Goal: Complete application form: Complete application form

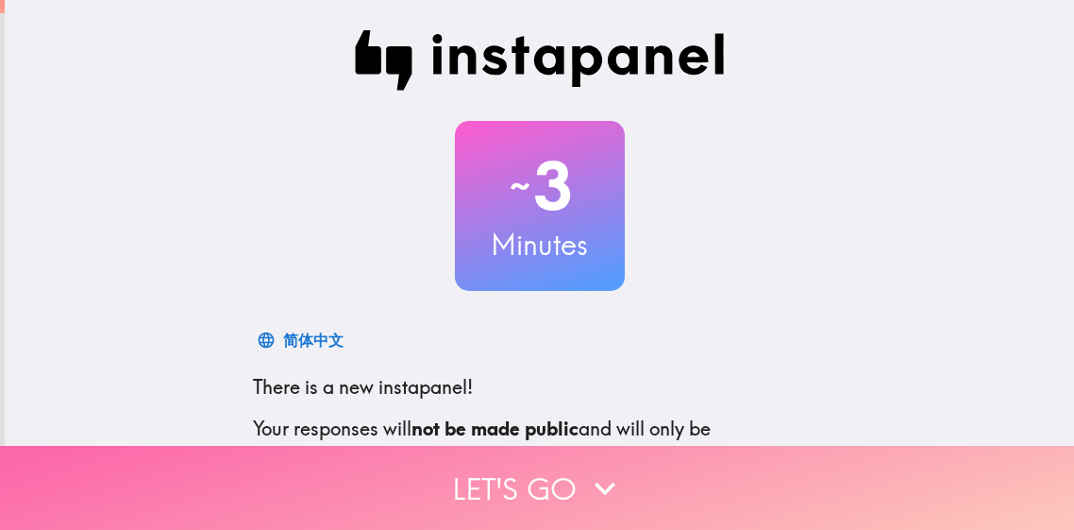
click at [597, 486] on icon "button" at bounding box center [605, 487] width 21 height 13
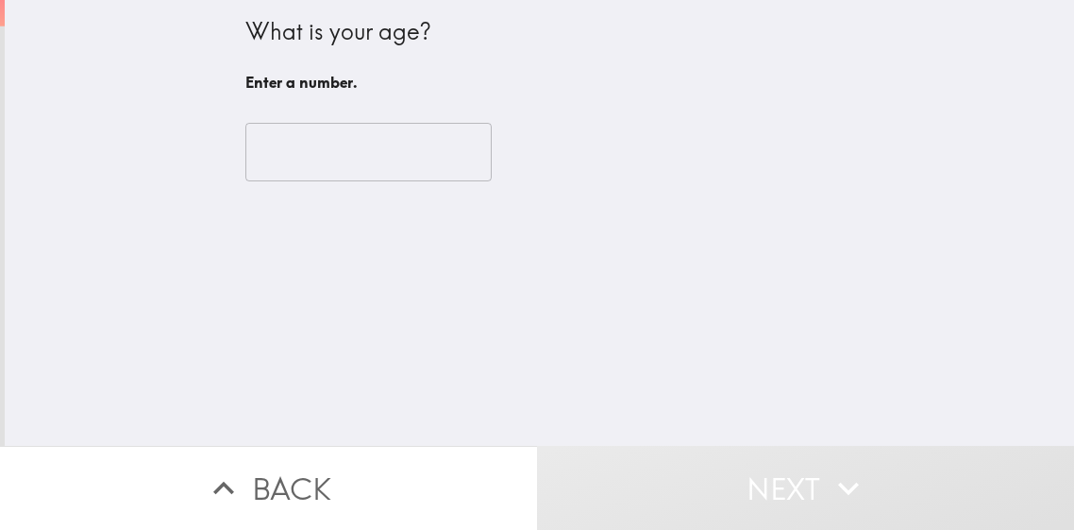
type input "-1"
click at [469, 162] on input "-1" at bounding box center [368, 152] width 246 height 59
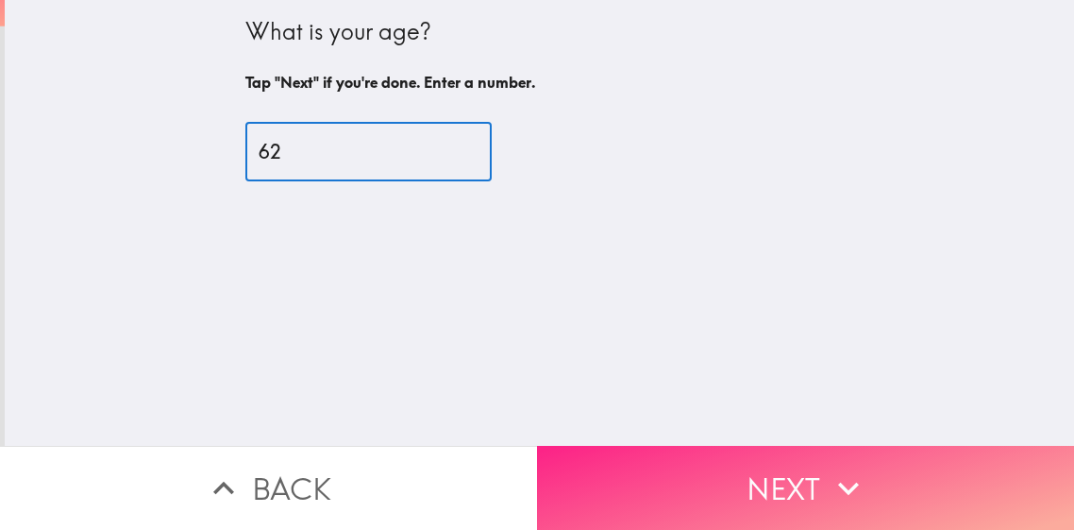
type input "62"
click at [844, 479] on icon "button" at bounding box center [849, 488] width 42 height 42
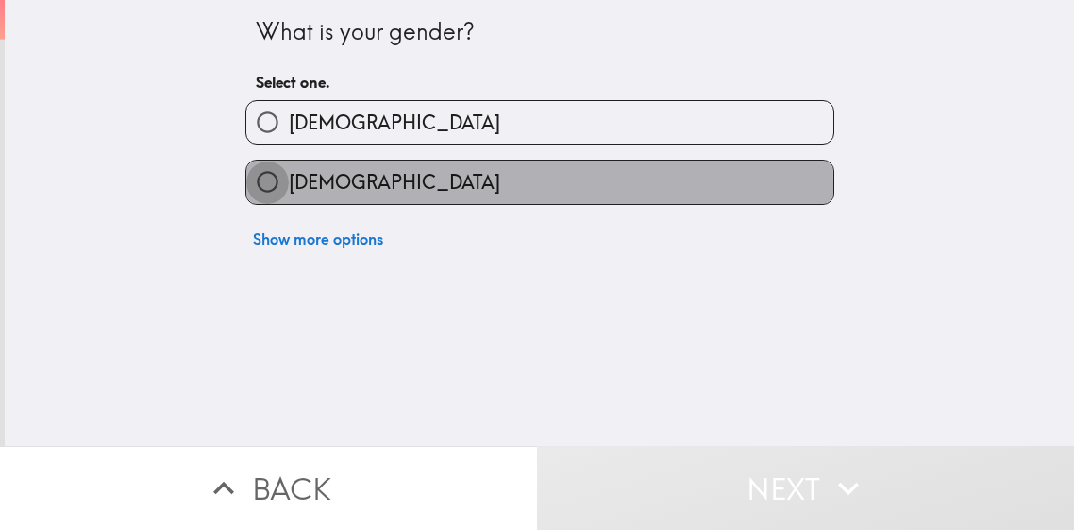
click at [261, 186] on input "[DEMOGRAPHIC_DATA]" at bounding box center [267, 181] width 42 height 42
radio input "true"
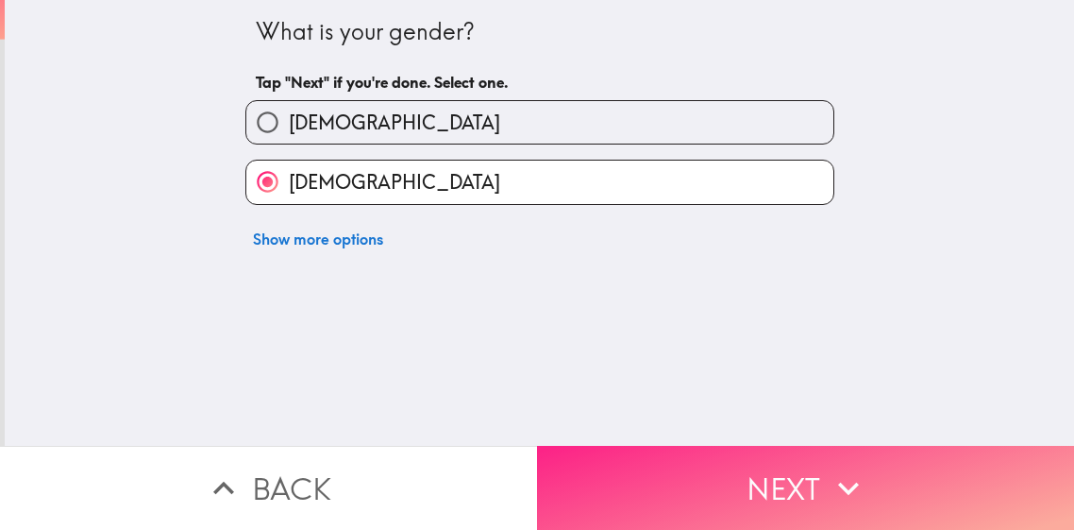
click at [841, 483] on icon "button" at bounding box center [848, 487] width 21 height 13
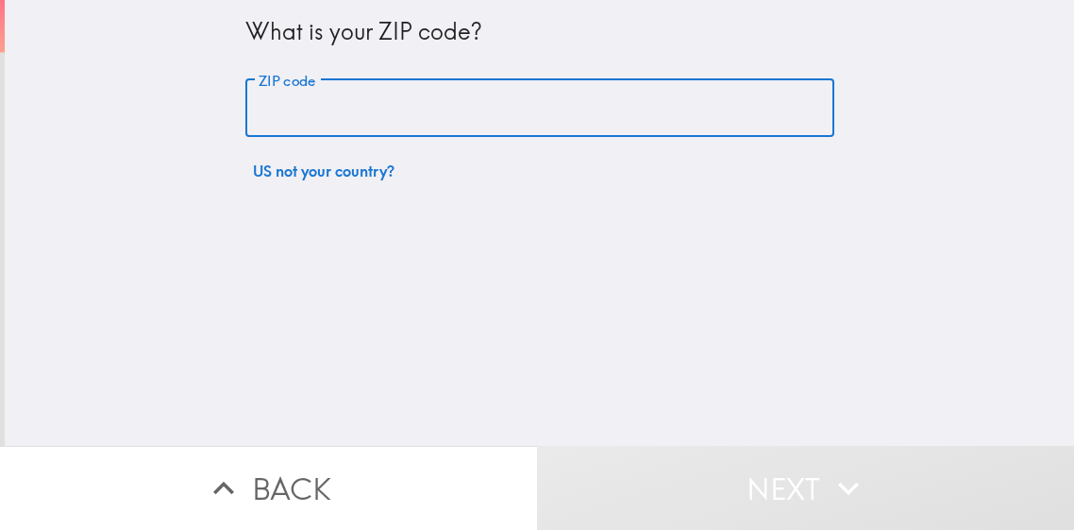
click at [418, 113] on input "ZIP code" at bounding box center [539, 108] width 589 height 59
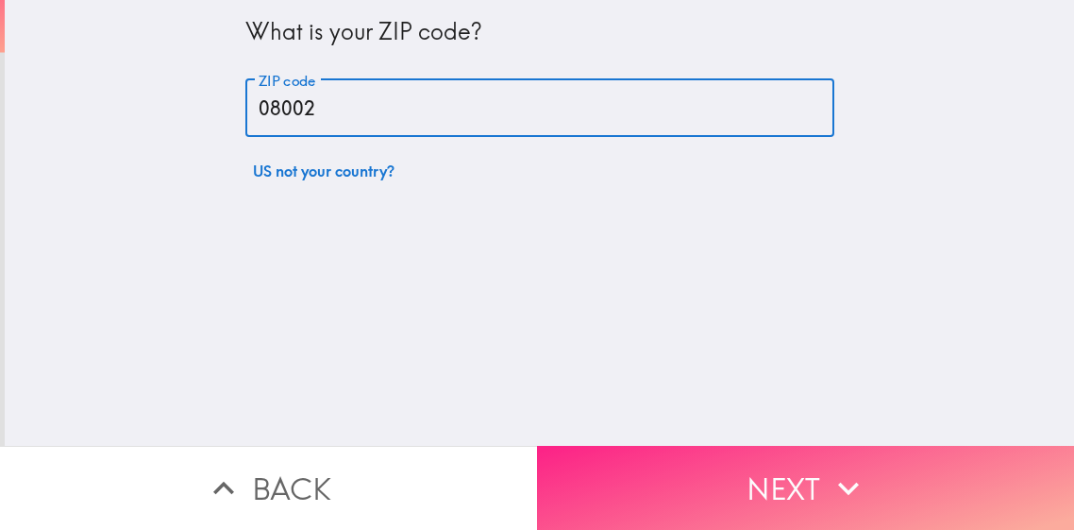
type input "08002"
click at [804, 487] on button "Next" at bounding box center [805, 488] width 537 height 84
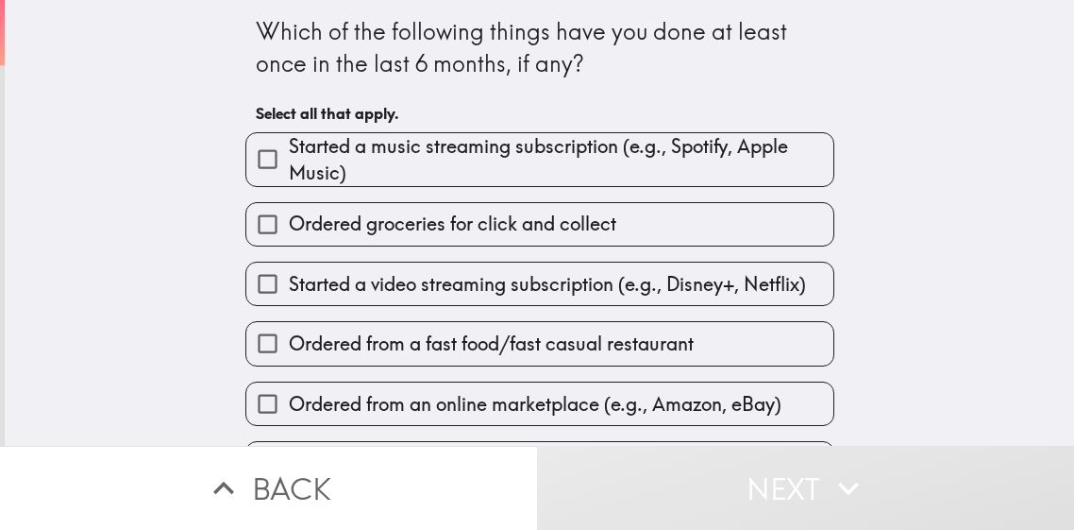
click at [260, 222] on input "Ordered groceries for click and collect" at bounding box center [267, 224] width 42 height 42
checkbox input "true"
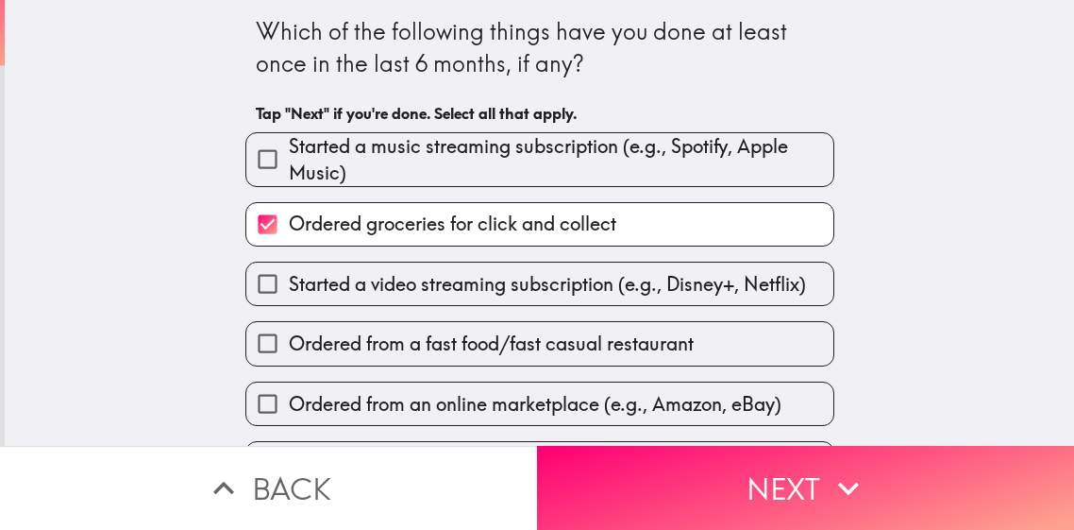
click at [265, 346] on input "Ordered from a fast food/fast casual restaurant" at bounding box center [267, 343] width 42 height 42
checkbox input "true"
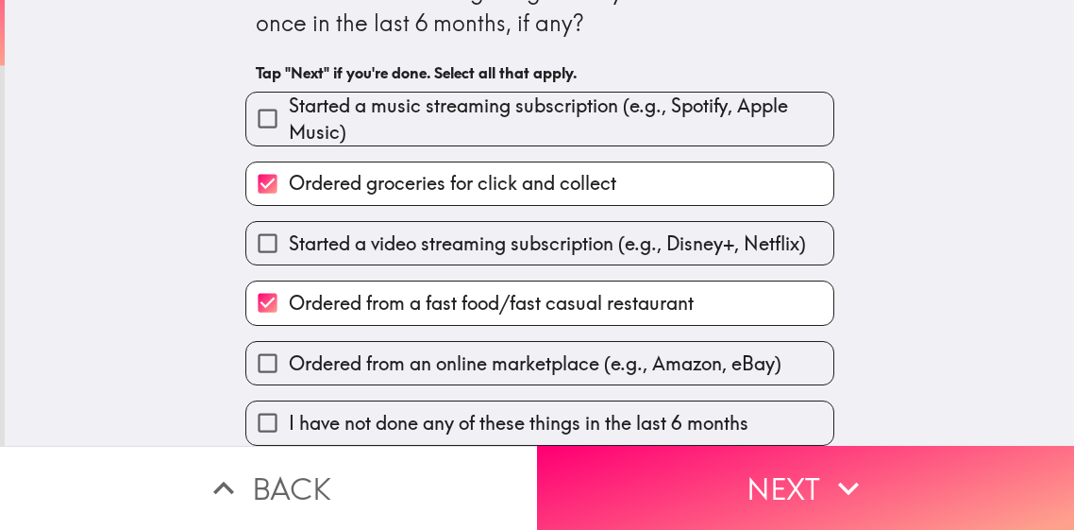
scroll to position [44, 0]
click at [270, 359] on input "Ordered from an online marketplace (e.g., Amazon, eBay)" at bounding box center [267, 363] width 42 height 42
checkbox input "true"
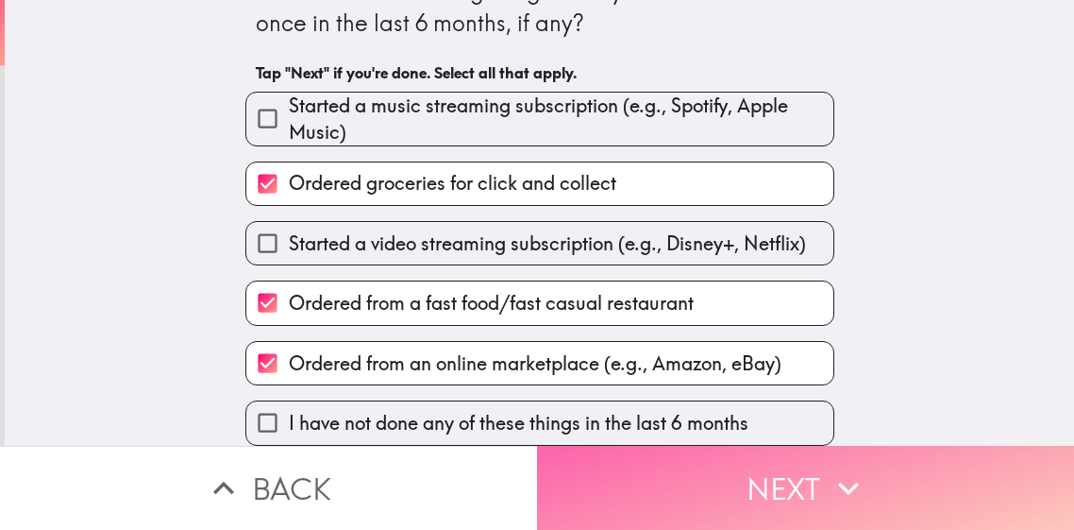
click at [828, 496] on icon "button" at bounding box center [849, 488] width 42 height 42
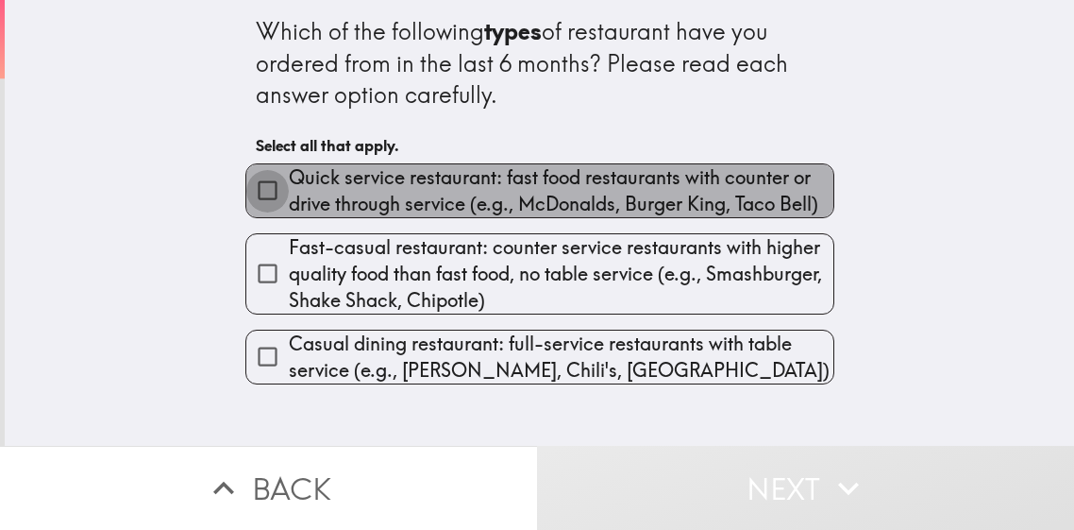
click at [266, 182] on input "Quick service restaurant: fast food restaurants with counter or drive through s…" at bounding box center [267, 190] width 42 height 42
checkbox input "true"
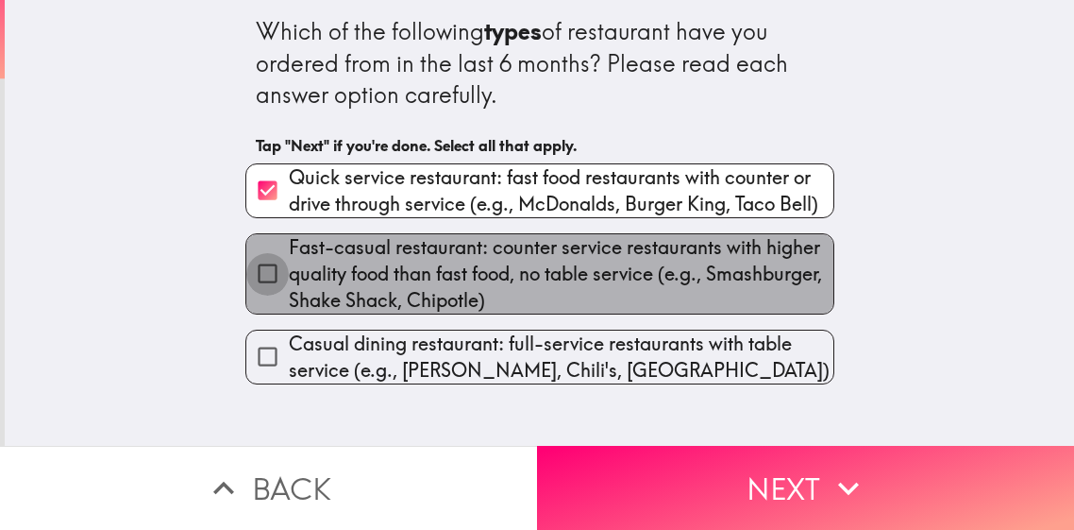
click at [270, 266] on input "Fast-casual restaurant: counter service restaurants with higher quality food th…" at bounding box center [267, 273] width 42 height 42
checkbox input "true"
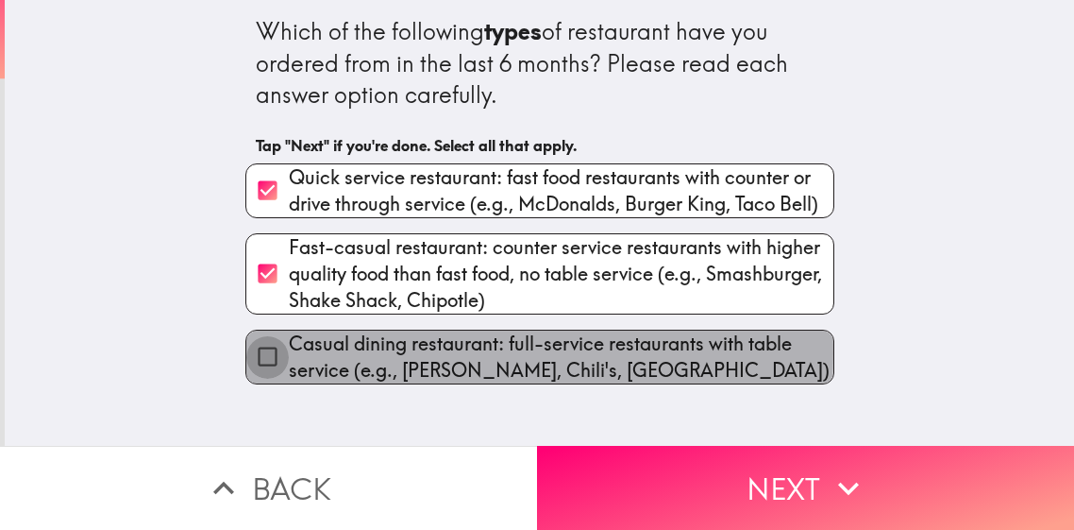
click at [268, 353] on input "Casual dining restaurant: full-service restaurants with table service (e.g., [P…" at bounding box center [267, 356] width 42 height 42
checkbox input "true"
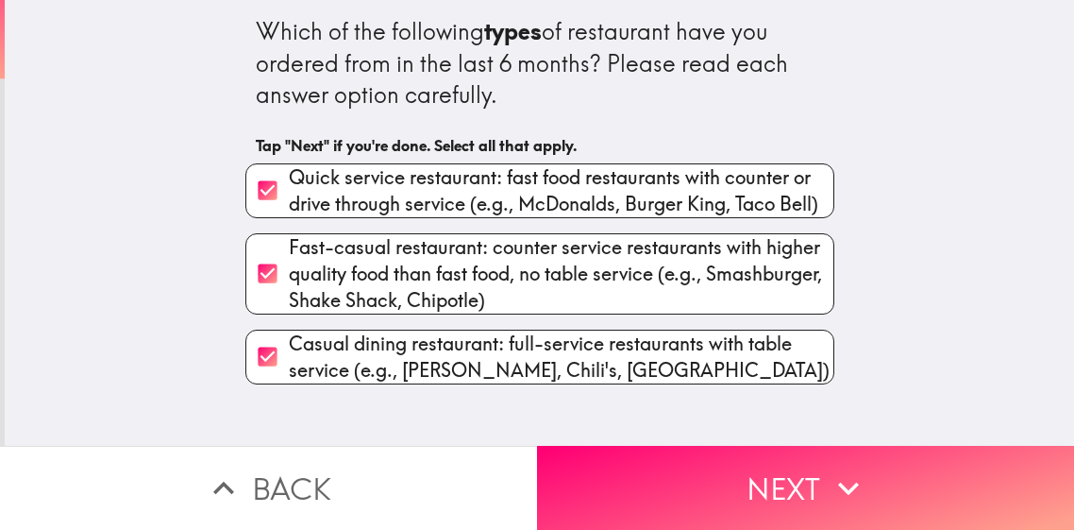
click at [839, 487] on icon "button" at bounding box center [849, 488] width 42 height 42
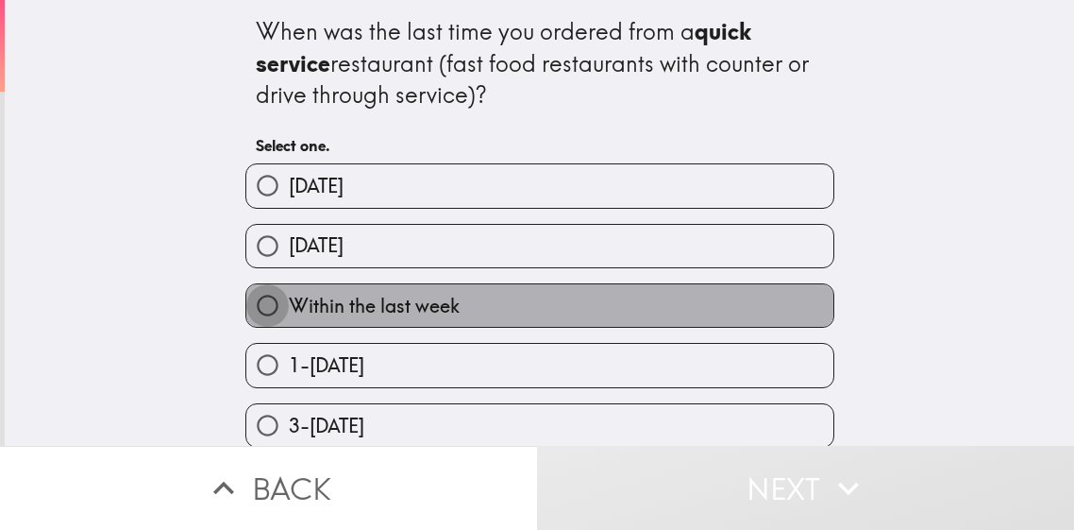
click at [264, 305] on input "Within the last week" at bounding box center [267, 305] width 42 height 42
radio input "true"
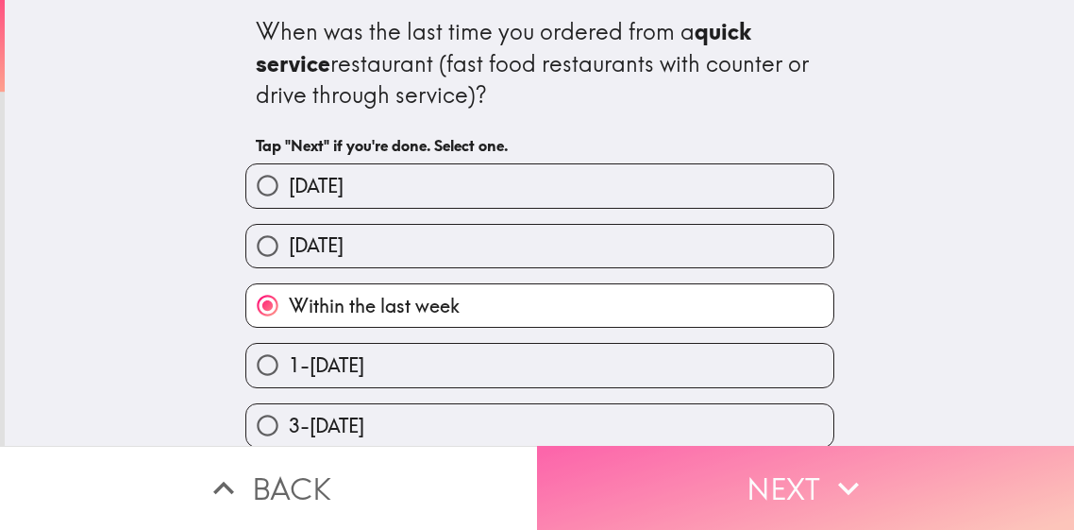
click at [843, 487] on icon "button" at bounding box center [848, 487] width 21 height 13
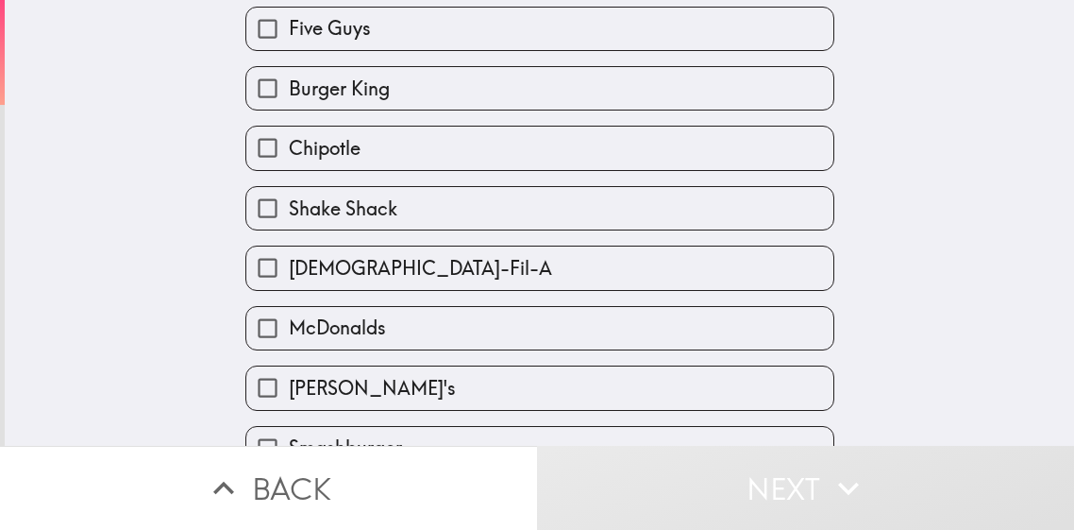
scroll to position [135, 0]
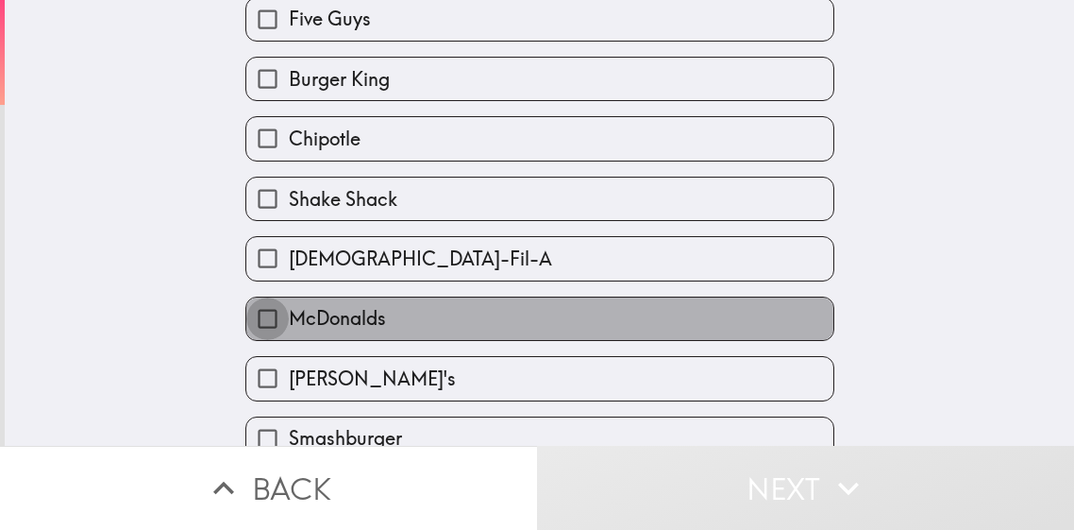
click at [265, 325] on input "McDonalds" at bounding box center [267, 318] width 42 height 42
checkbox input "true"
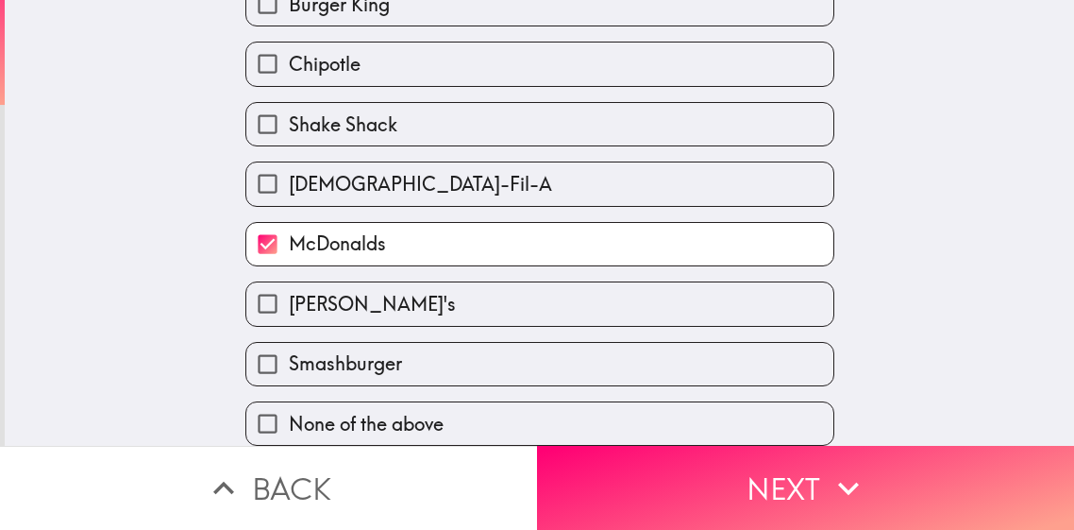
scroll to position [217, 0]
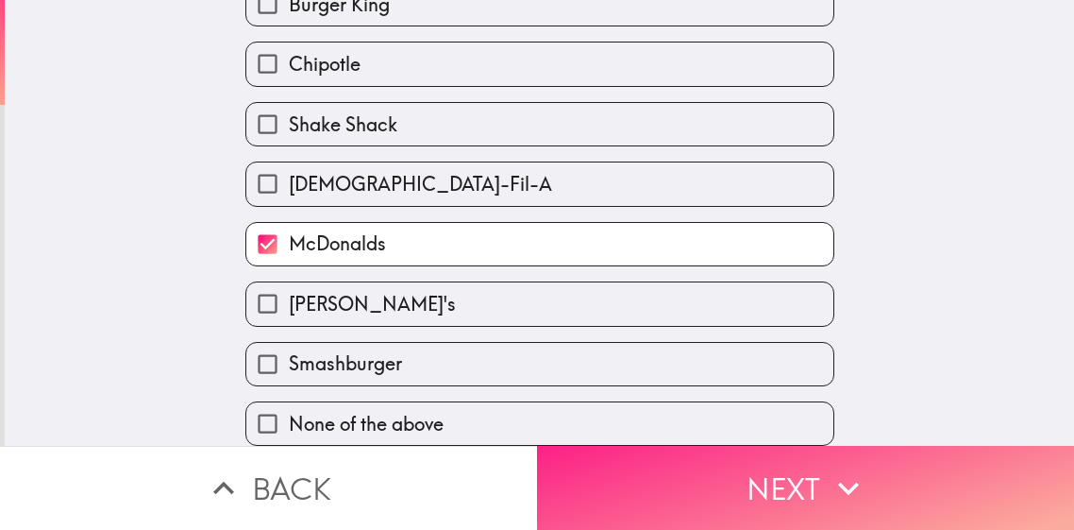
click at [841, 496] on icon "button" at bounding box center [849, 488] width 42 height 42
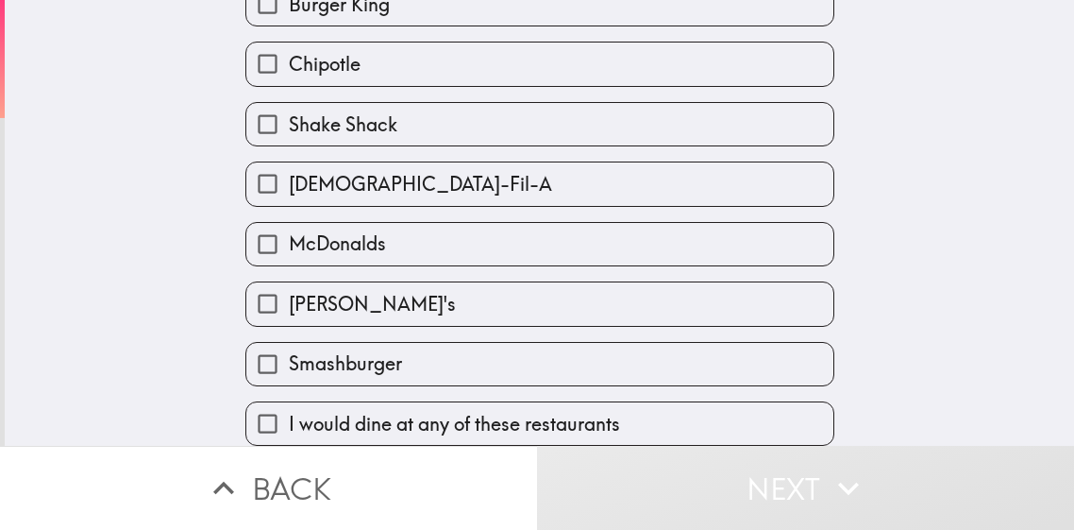
scroll to position [217, 0]
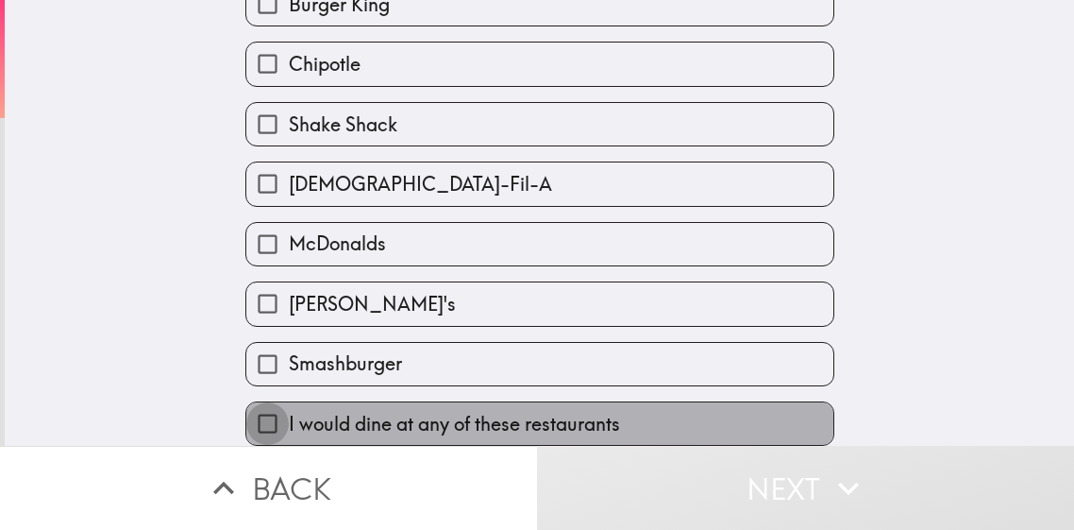
click at [275, 419] on input "I would dine at any of these restaurants" at bounding box center [267, 423] width 42 height 42
checkbox input "true"
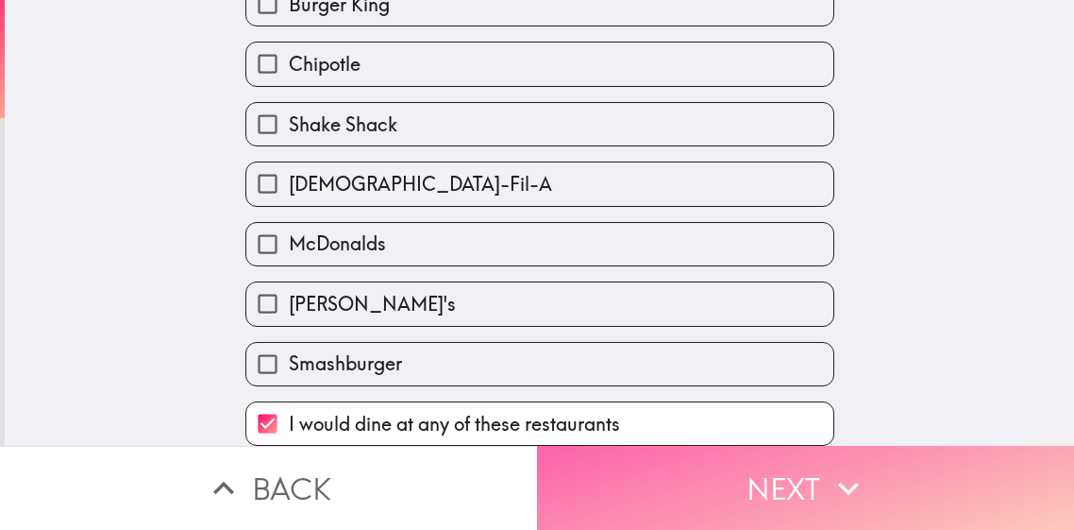
click at [820, 500] on button "Next" at bounding box center [805, 488] width 537 height 84
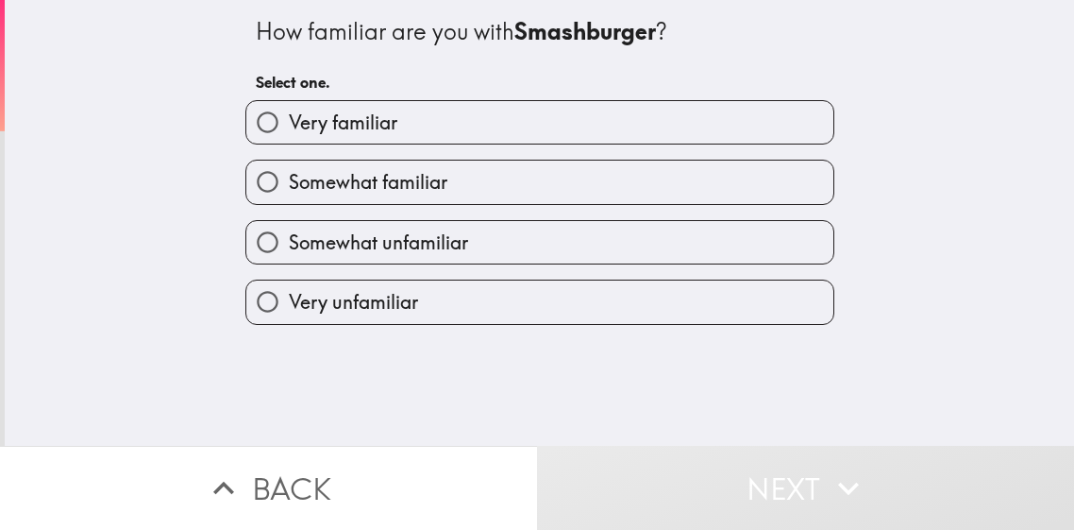
click at [263, 182] on input "Somewhat familiar" at bounding box center [267, 181] width 42 height 42
radio input "true"
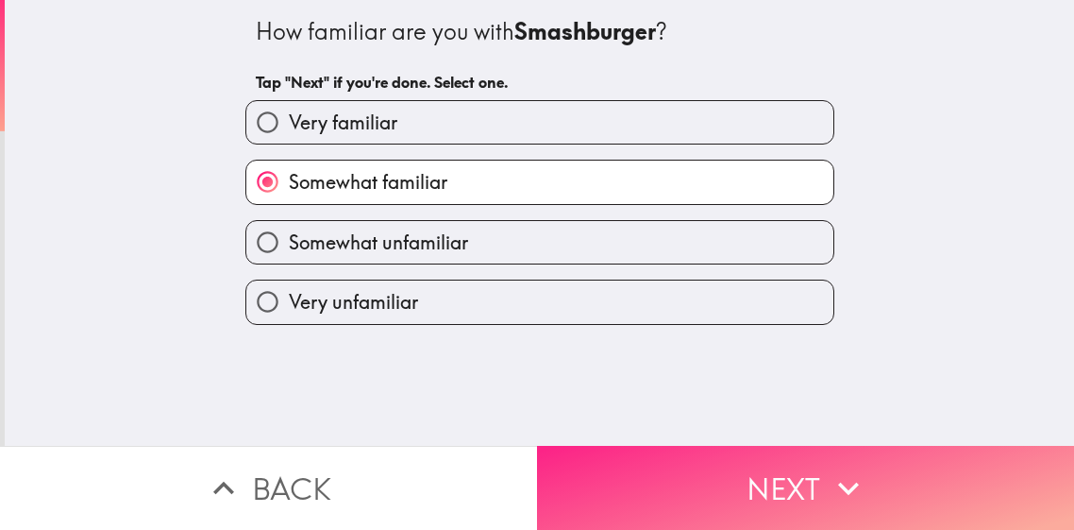
click at [843, 493] on icon "button" at bounding box center [849, 488] width 42 height 42
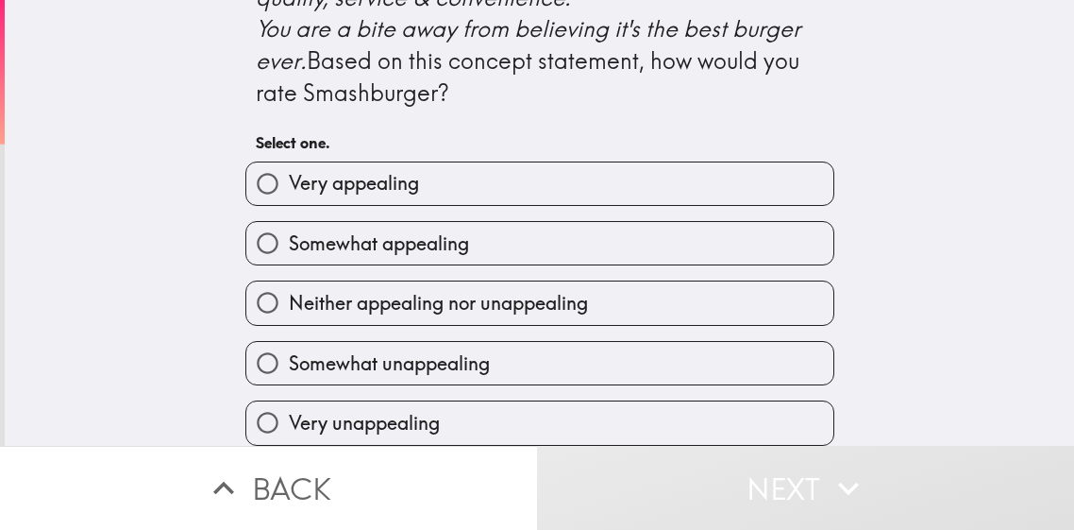
scroll to position [939, 0]
click at [267, 299] on input "Neither appealing nor unappealing" at bounding box center [267, 302] width 42 height 42
radio input "true"
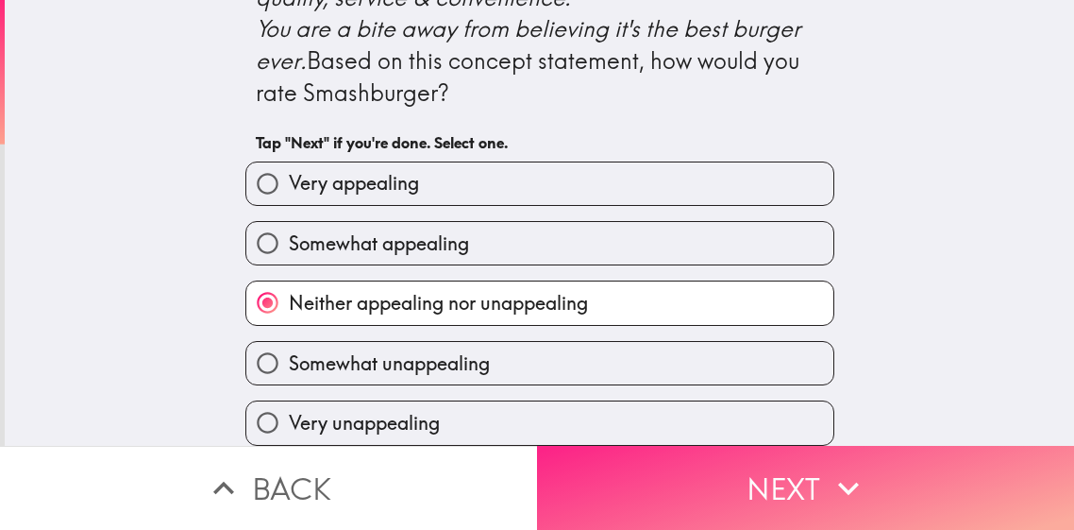
click at [852, 490] on icon "button" at bounding box center [848, 487] width 21 height 13
